Goal: Task Accomplishment & Management: Manage account settings

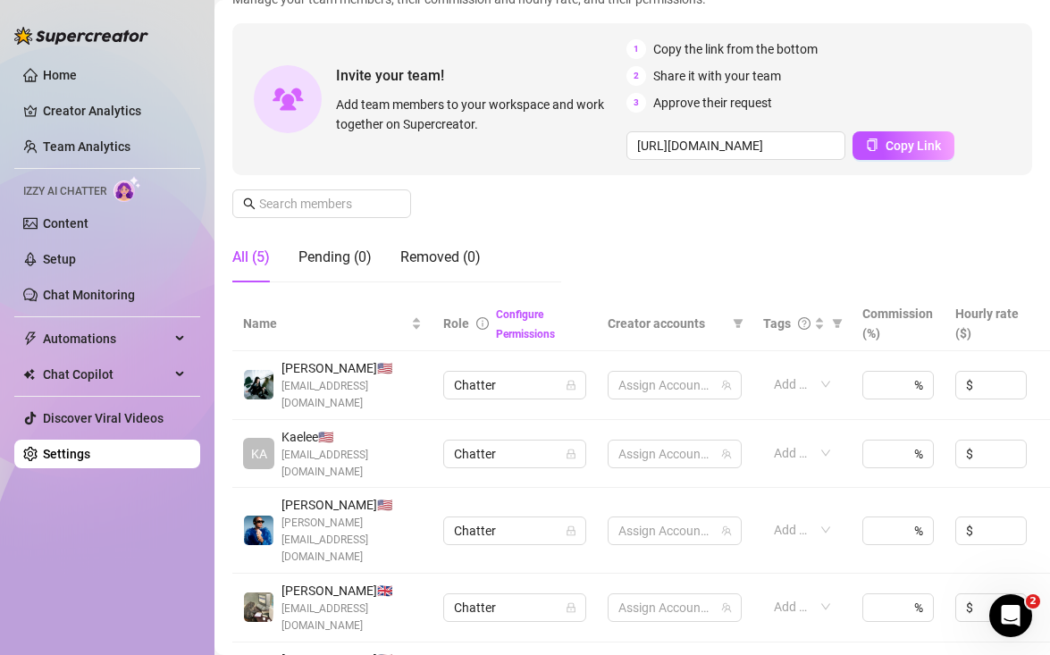
scroll to position [286, 0]
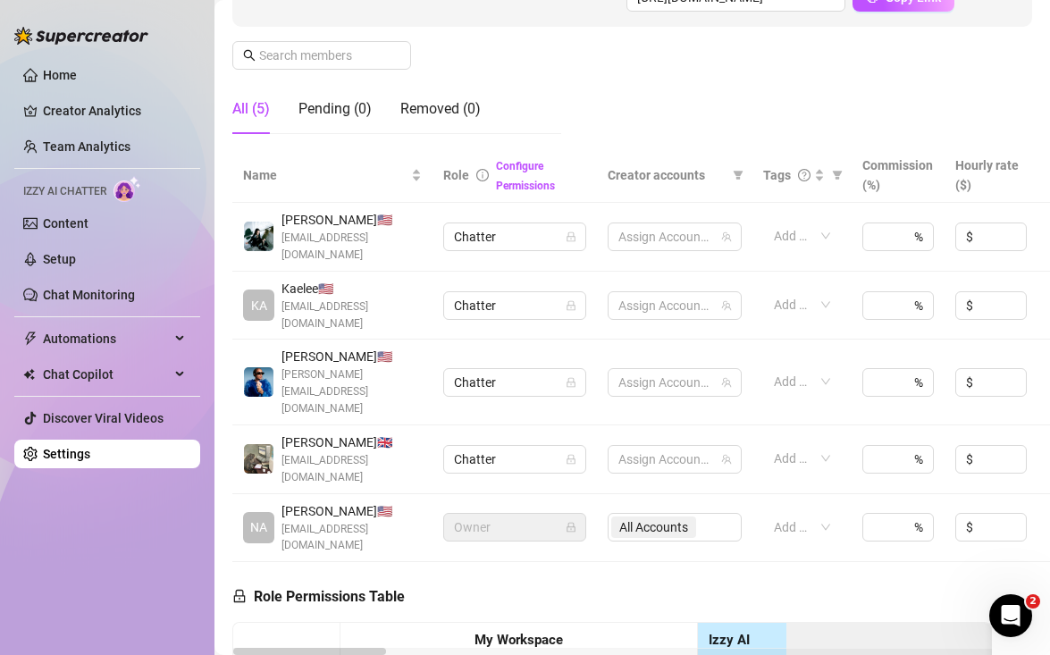
click at [373, 113] on div "All (5) Pending (0) Removed (0)" at bounding box center [356, 109] width 248 height 50
click at [343, 112] on div "Pending (0)" at bounding box center [334, 108] width 73 height 21
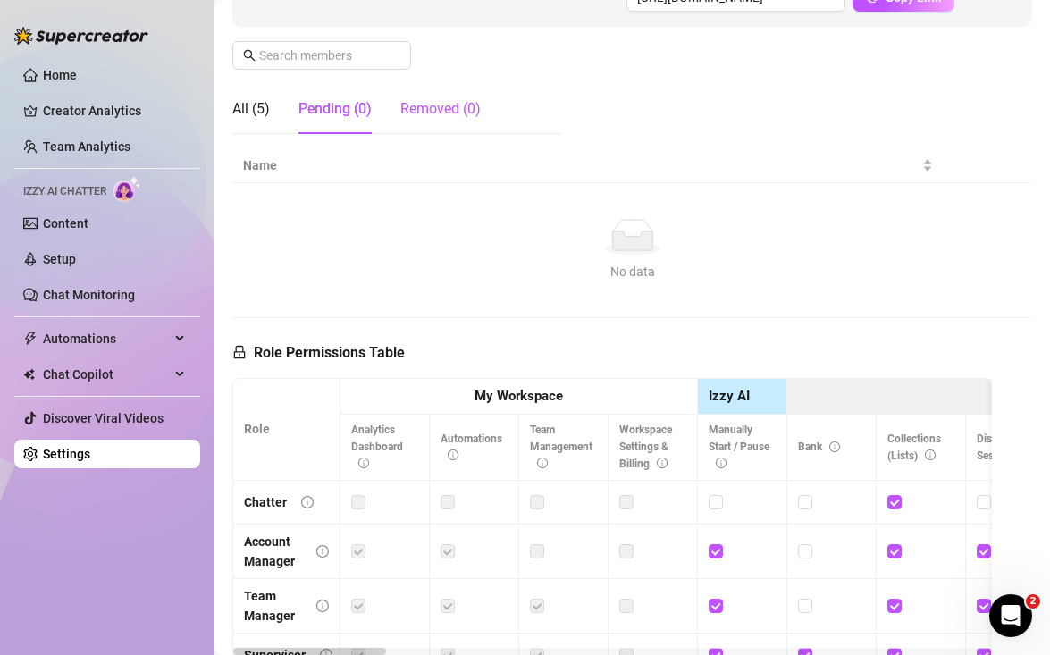
click at [427, 114] on div "Removed (0)" at bounding box center [440, 108] width 80 height 21
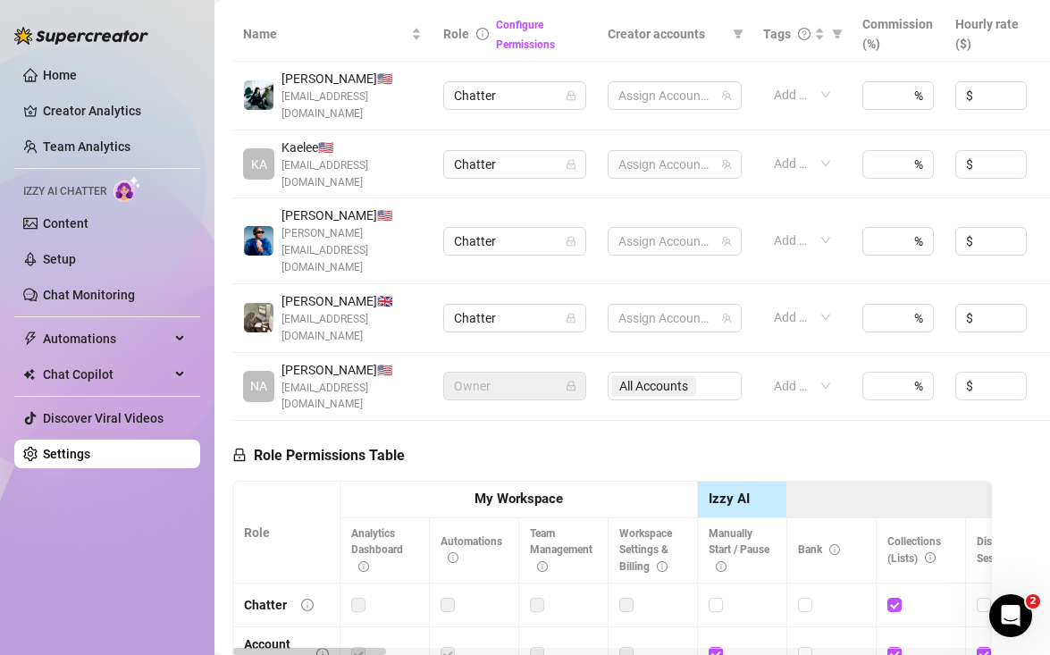
scroll to position [438, 0]
